Goal: Task Accomplishment & Management: Complete application form

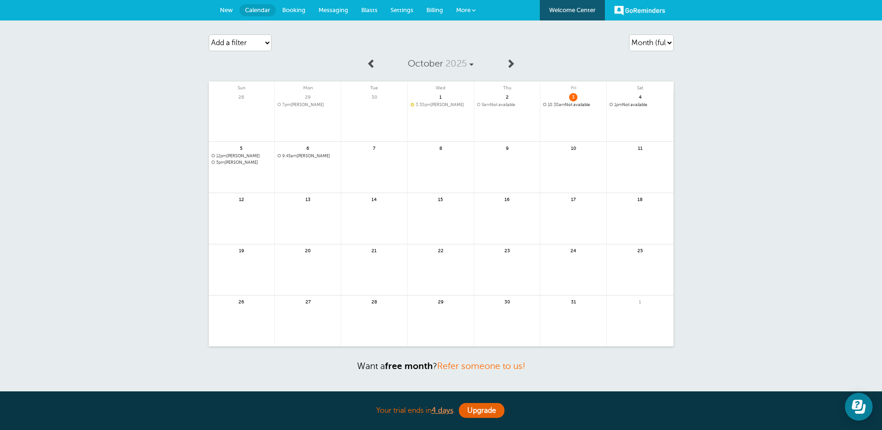
click at [242, 161] on span "5pm Angela Blazer" at bounding box center [242, 162] width 60 height 5
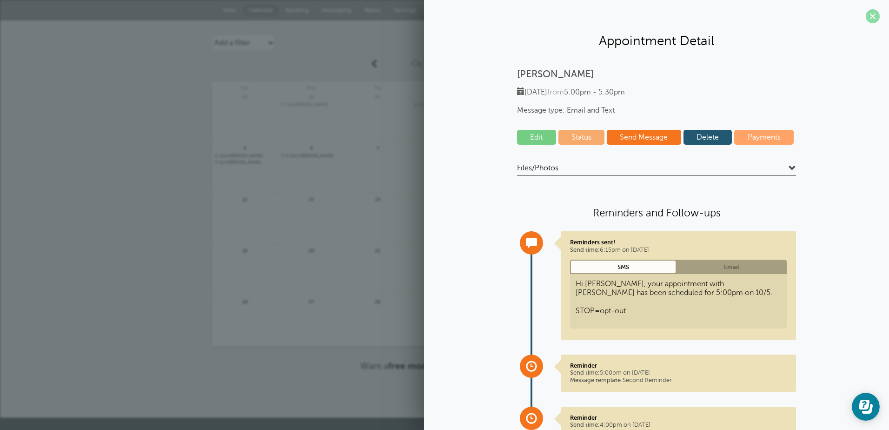
click at [866, 12] on span at bounding box center [873, 16] width 14 height 14
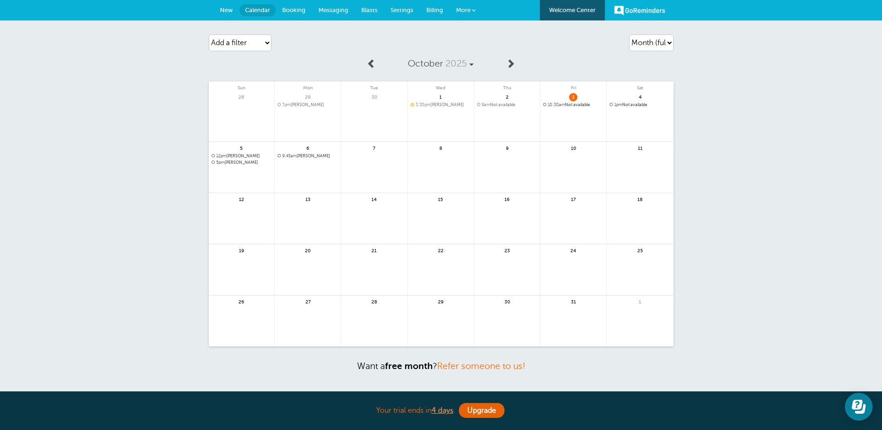
click at [295, 7] on span "Booking" at bounding box center [293, 10] width 23 height 7
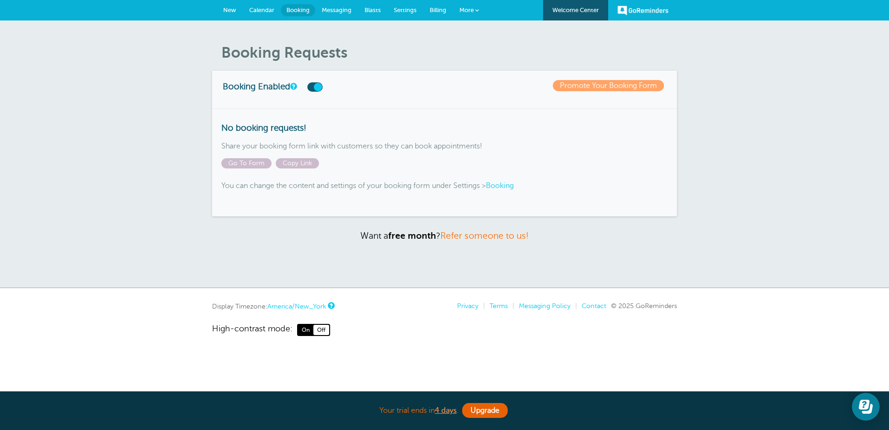
click at [266, 8] on span "Calendar" at bounding box center [261, 10] width 25 height 7
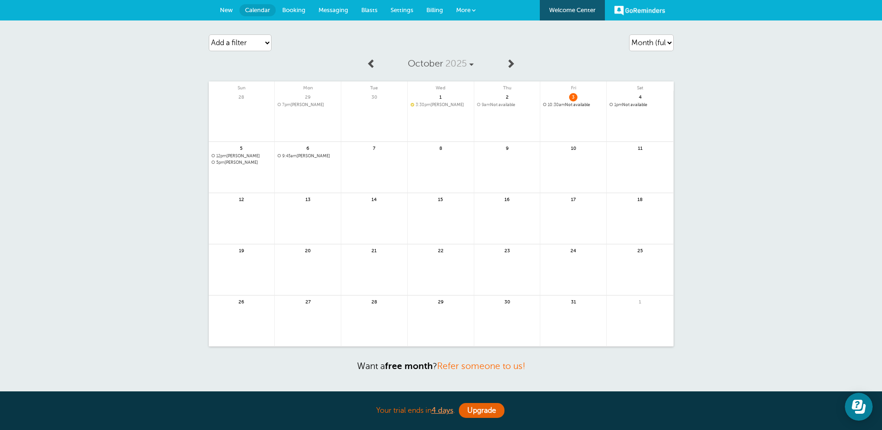
click at [330, 8] on span "Messaging" at bounding box center [333, 10] width 30 height 7
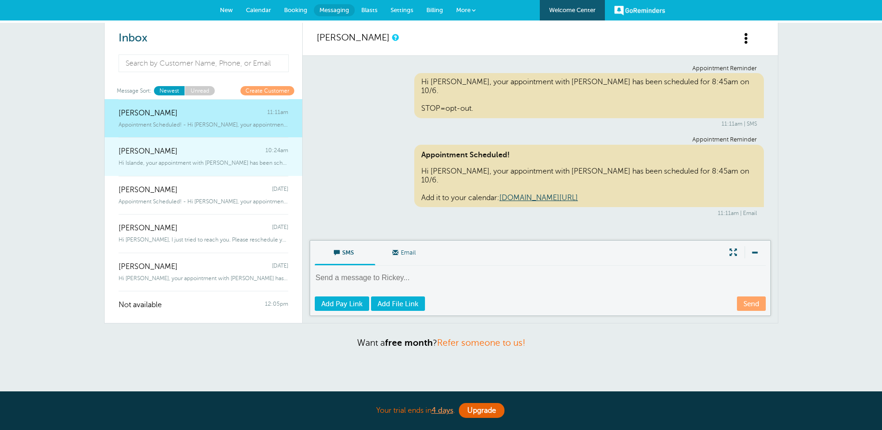
click at [152, 154] on span "[PERSON_NAME]" at bounding box center [148, 151] width 59 height 9
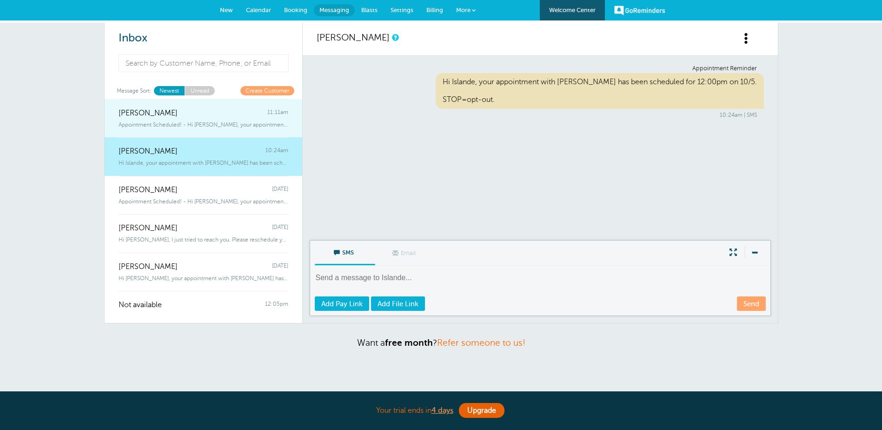
click at [154, 119] on div "Appointment Scheduled! - Hi Rickey, your appointment with Teri Hanson has been …" at bounding box center [204, 123] width 170 height 10
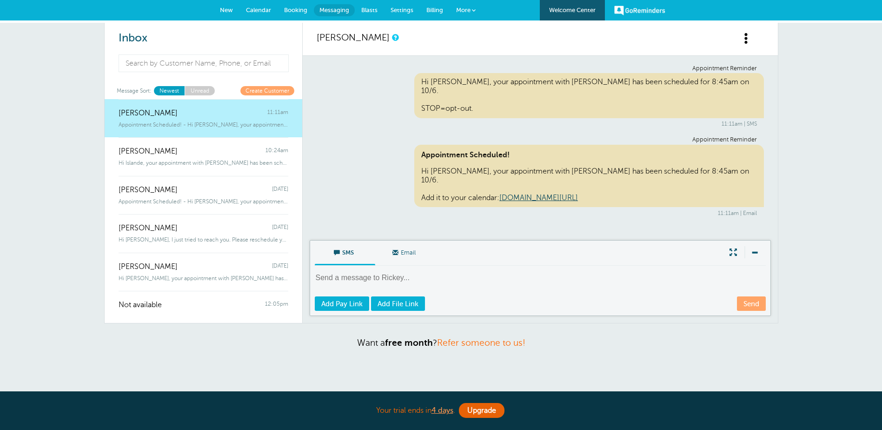
click at [747, 36] on span at bounding box center [747, 39] width 12 height 12
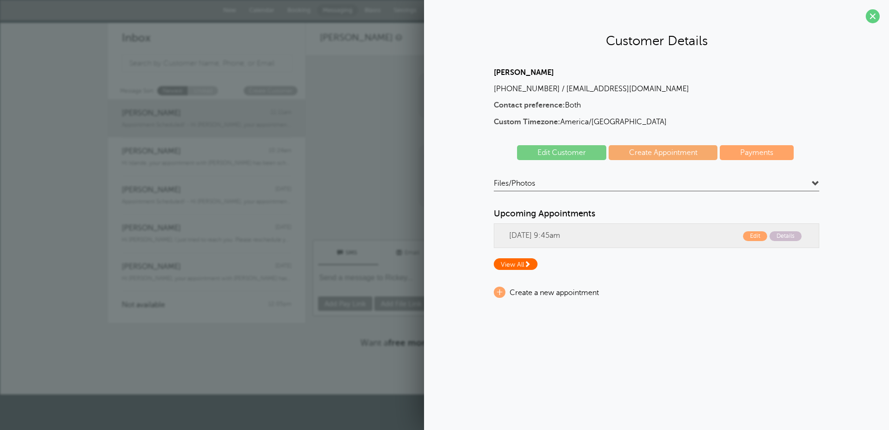
click at [533, 261] on span "View All" at bounding box center [516, 264] width 44 height 12
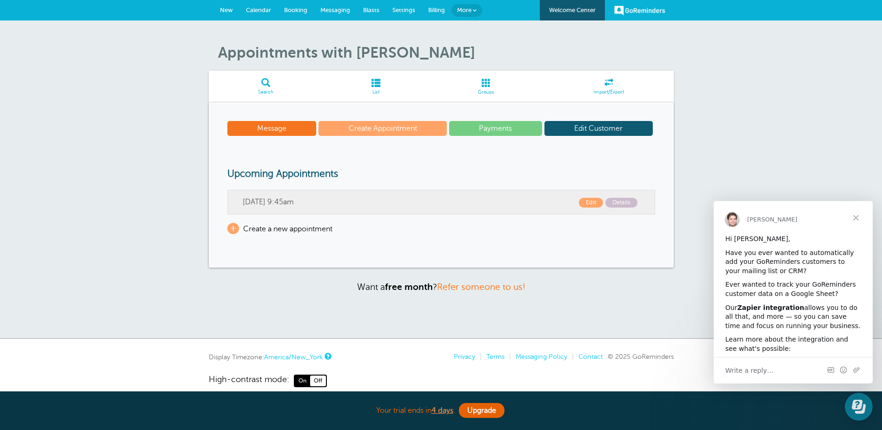
click at [226, 9] on span "New" at bounding box center [226, 10] width 13 height 7
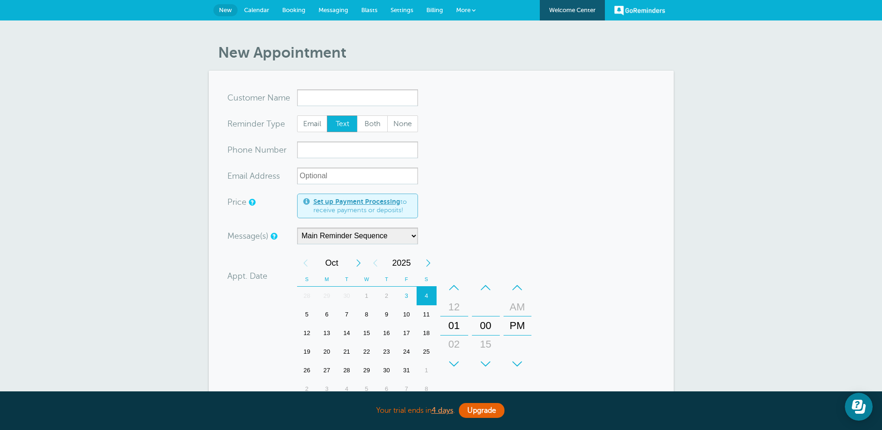
click at [386, 100] on input "x-no-autofill" at bounding box center [357, 97] width 121 height 17
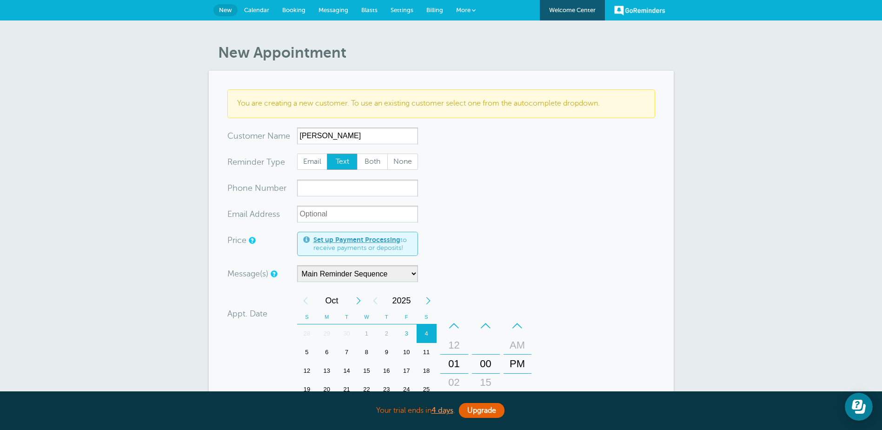
type input "Amy Nicely"
click at [370, 160] on span "Both" at bounding box center [372, 162] width 30 height 16
click at [357, 153] on input "Both" at bounding box center [357, 153] width 0 height 0
radio input "true"
click at [349, 187] on input "xxx-no-autofill" at bounding box center [357, 187] width 121 height 17
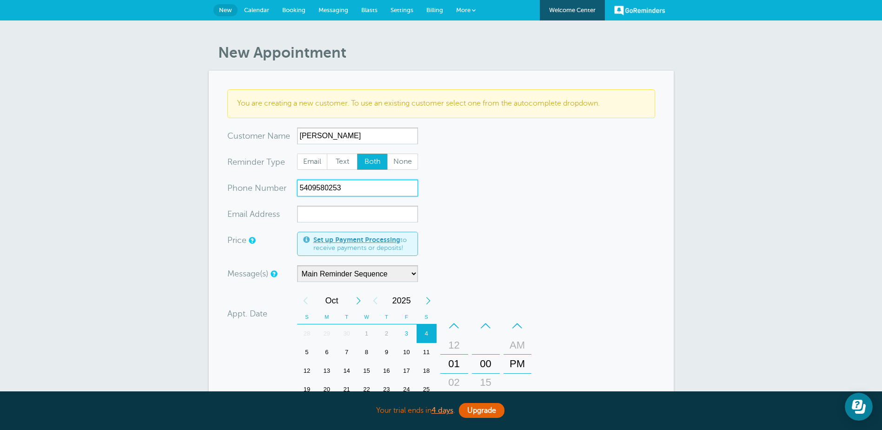
type input "5409580253"
drag, startPoint x: 454, startPoint y: 227, endPoint x: 455, endPoint y: 232, distance: 5.6
click at [454, 227] on form "You are creating a new customer. To use an existing customer select one from th…" at bounding box center [441, 337] width 428 height 497
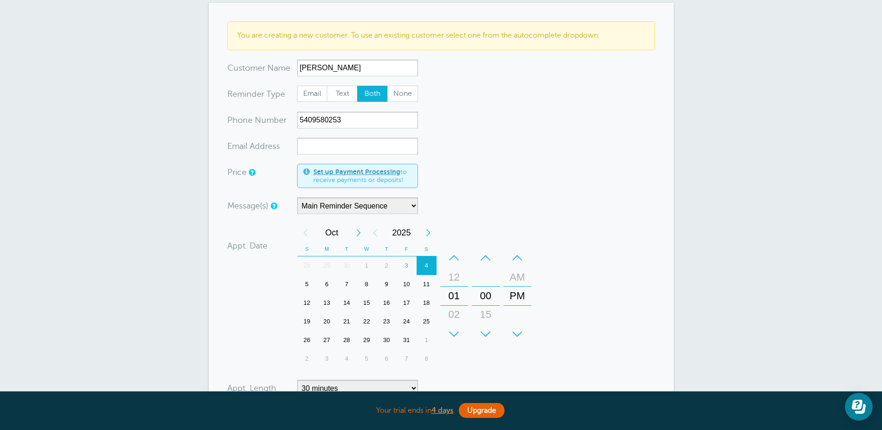
scroll to position [139, 0]
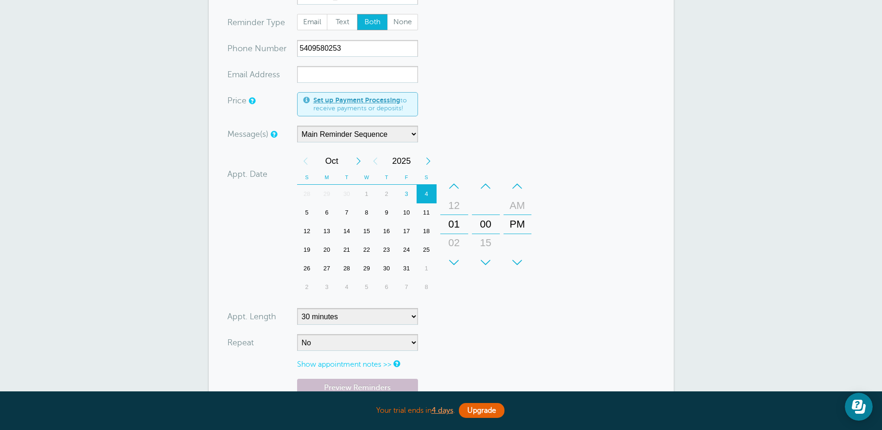
click at [310, 209] on div "5" at bounding box center [307, 212] width 20 height 19
click at [452, 258] on div "+" at bounding box center [454, 262] width 28 height 19
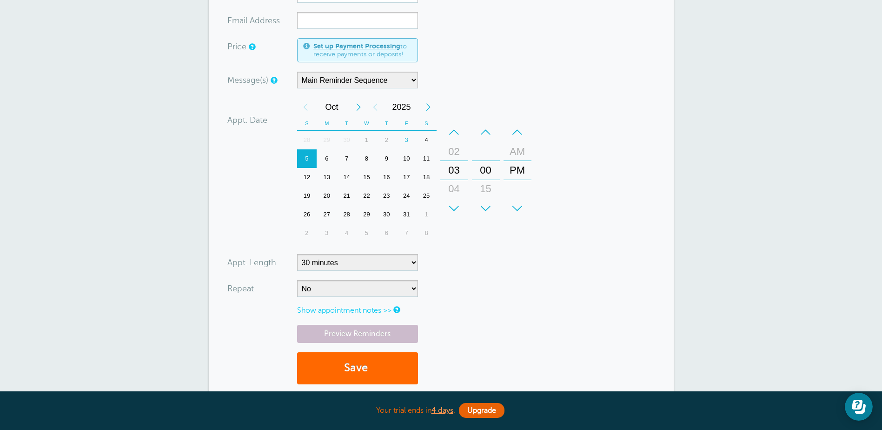
scroll to position [232, 0]
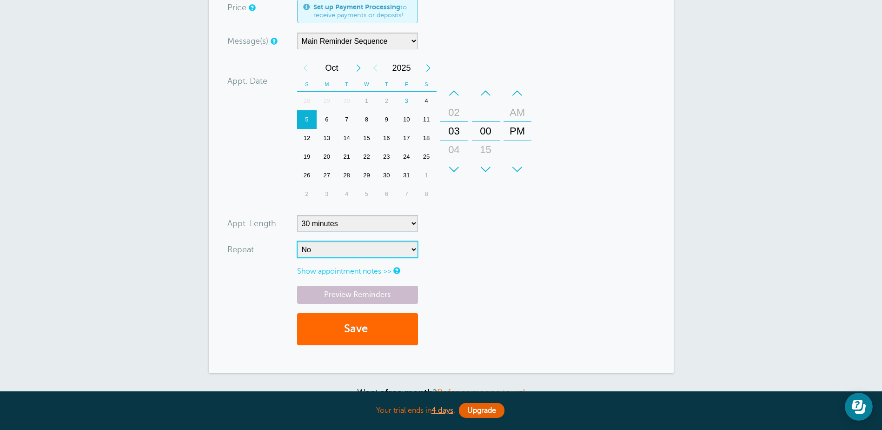
click at [390, 249] on select "No Daily Weekly Every 2 weeks Every 3 weeks Every 4 weeks Monthly Every 5 weeks…" at bounding box center [357, 249] width 121 height 17
drag, startPoint x: 390, startPoint y: 249, endPoint x: 398, endPoint y: 250, distance: 8.4
click at [390, 249] on select "No Daily Weekly Every 2 weeks Every 3 weeks Every 4 weeks Monthly Every 5 weeks…" at bounding box center [357, 249] width 121 height 17
click at [582, 292] on div "Preview Reminders Save" at bounding box center [441, 319] width 428 height 69
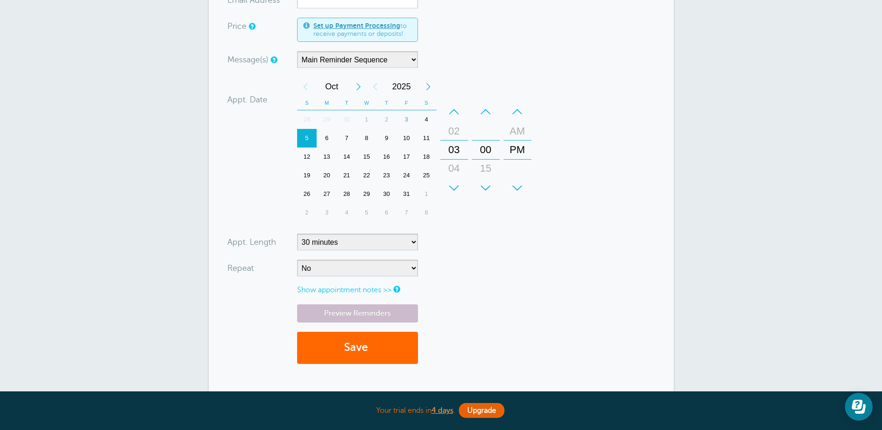
scroll to position [212, 0]
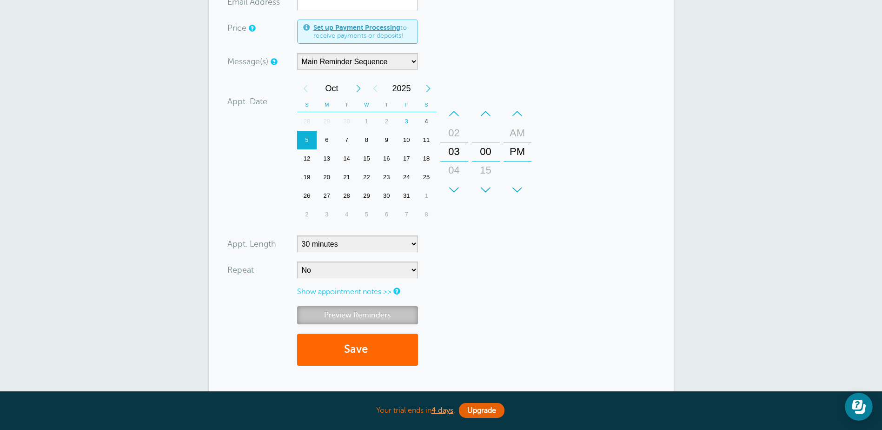
click at [359, 315] on link "Preview Reminders" at bounding box center [357, 315] width 121 height 18
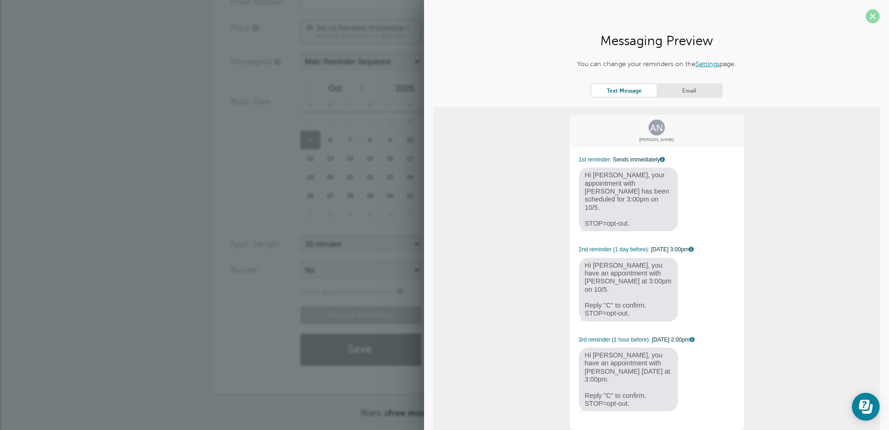
click at [866, 14] on span at bounding box center [873, 16] width 14 height 14
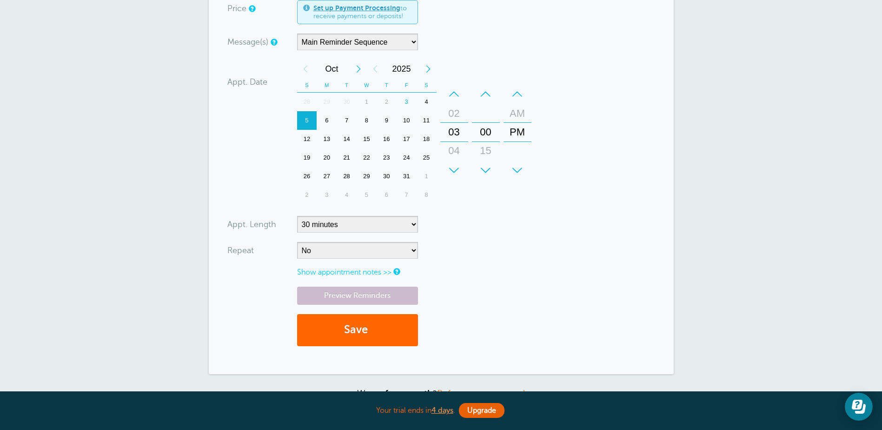
scroll to position [229, 0]
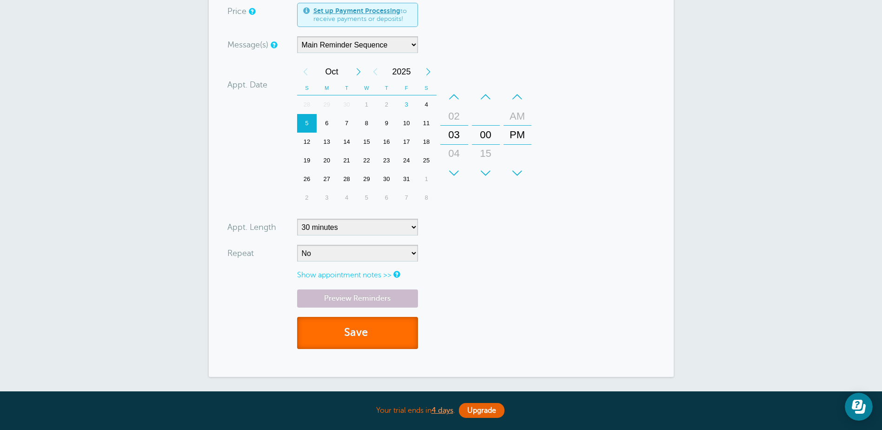
click at [358, 330] on button "Save" at bounding box center [357, 333] width 121 height 32
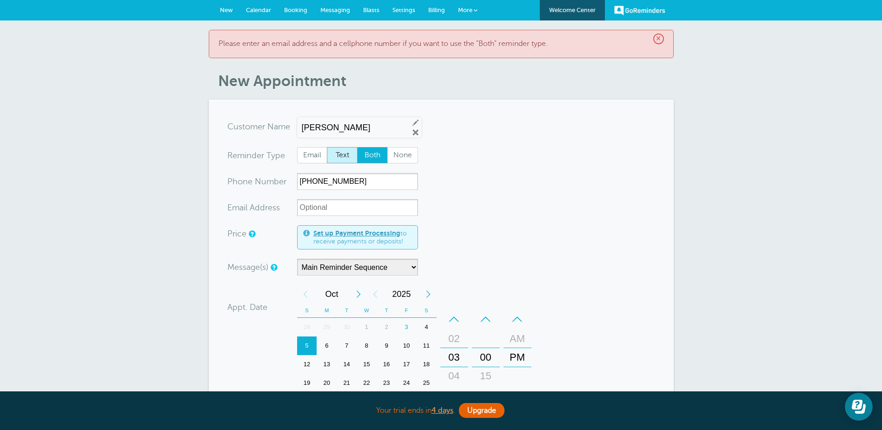
click at [341, 154] on span "Text" at bounding box center [342, 155] width 30 height 16
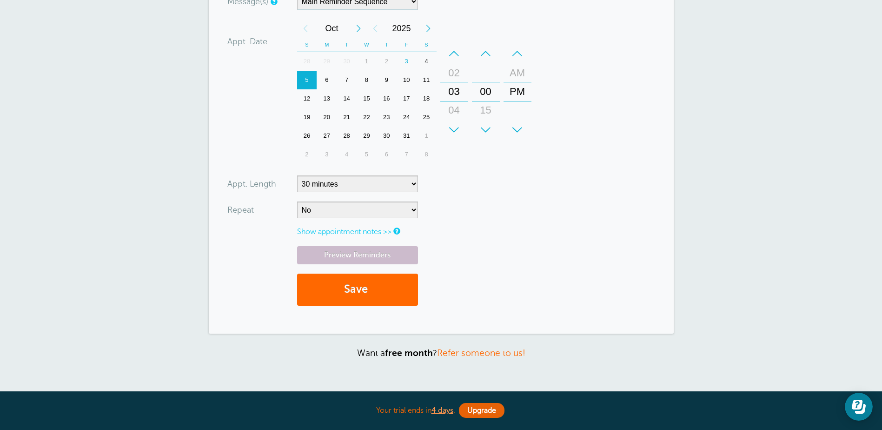
scroll to position [279, 0]
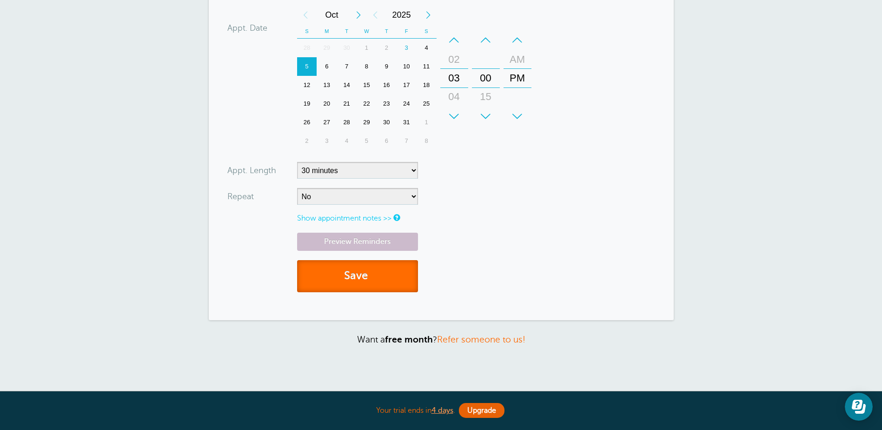
click at [357, 278] on button "Save" at bounding box center [357, 276] width 121 height 32
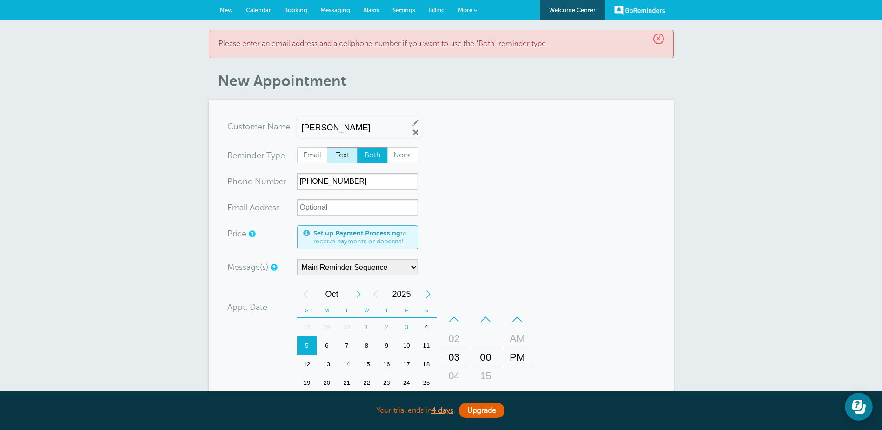
click at [337, 151] on span "Text" at bounding box center [342, 155] width 30 height 16
click at [327, 147] on input "Text" at bounding box center [326, 146] width 0 height 0
radio input "true"
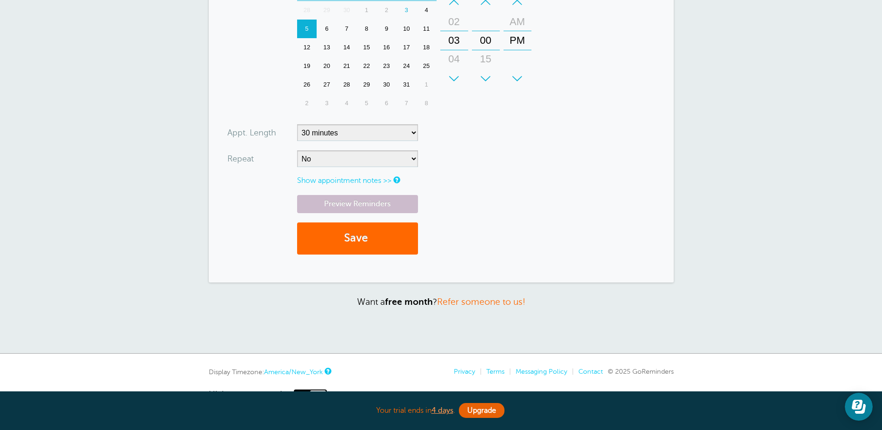
scroll to position [325, 0]
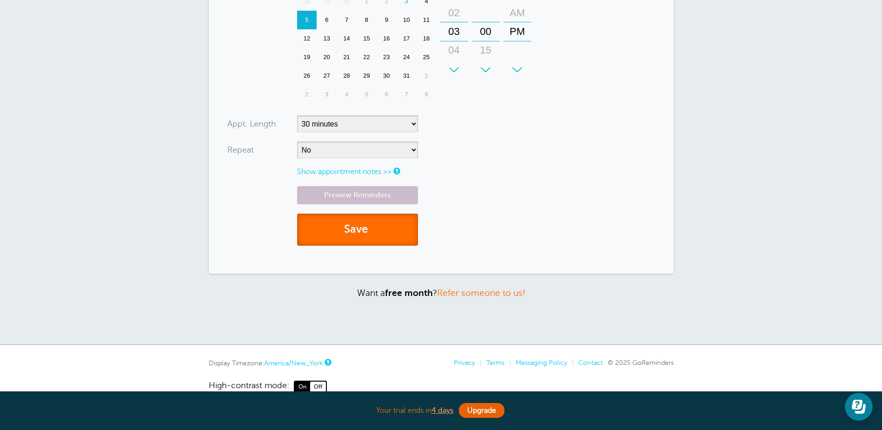
click at [348, 235] on button "Save" at bounding box center [357, 229] width 121 height 32
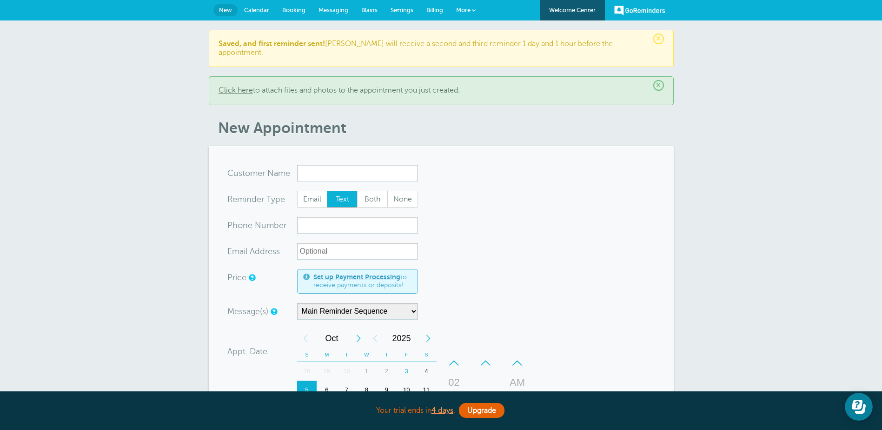
click at [244, 7] on span "Calendar" at bounding box center [256, 10] width 25 height 7
